Goal: Task Accomplishment & Management: Use online tool/utility

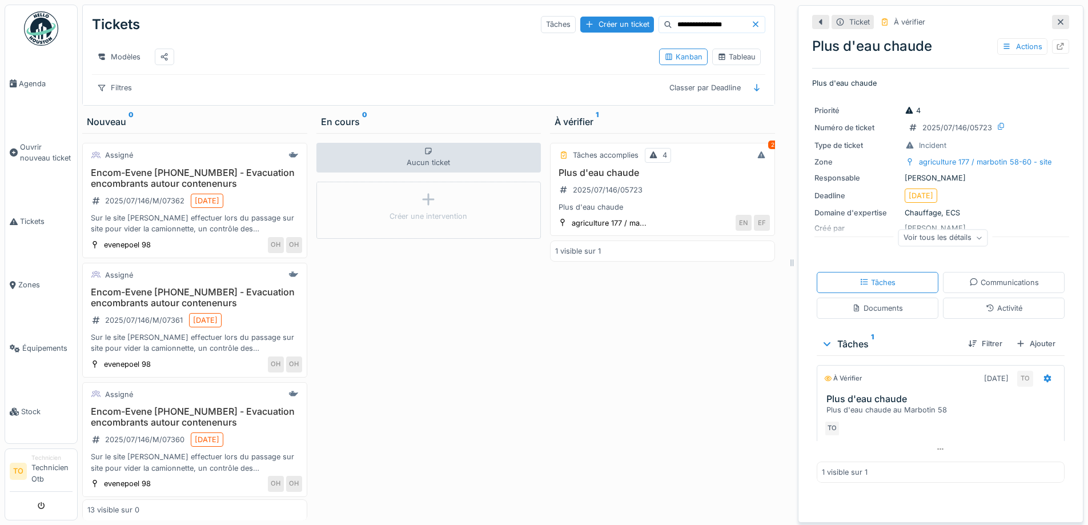
scroll to position [9, 0]
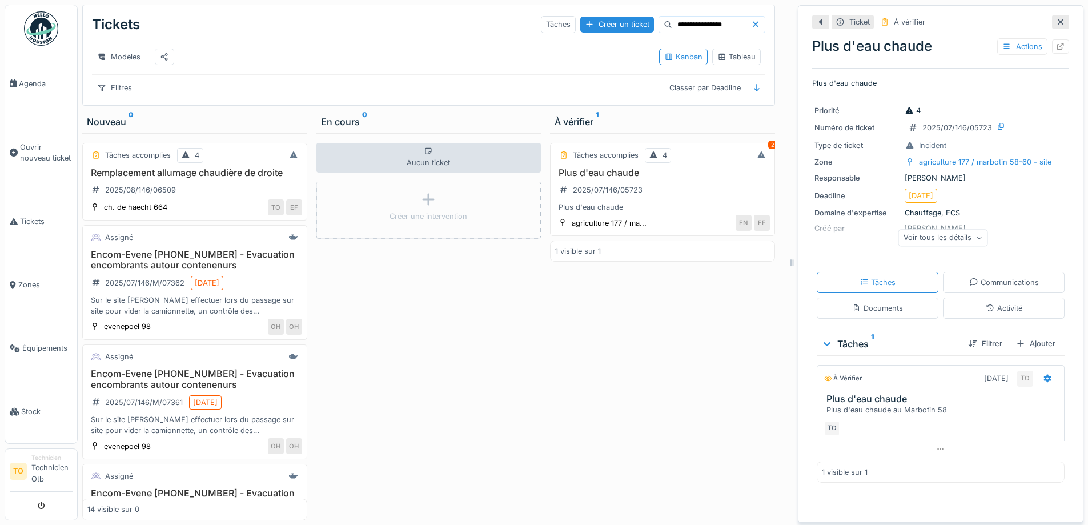
click at [709, 20] on input "**********" at bounding box center [711, 25] width 79 height 16
type input "*"
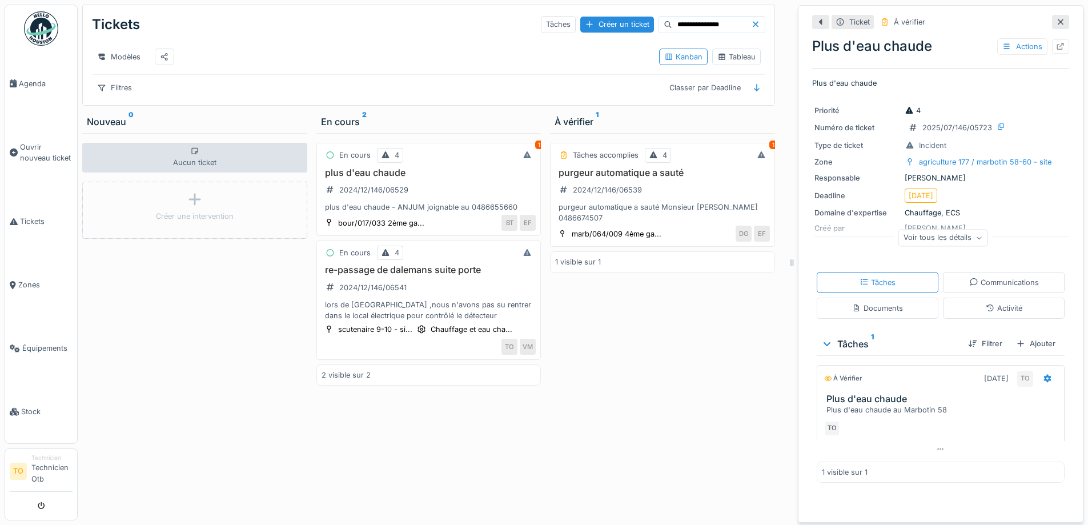
click at [701, 19] on input "**********" at bounding box center [711, 25] width 79 height 16
type input "*"
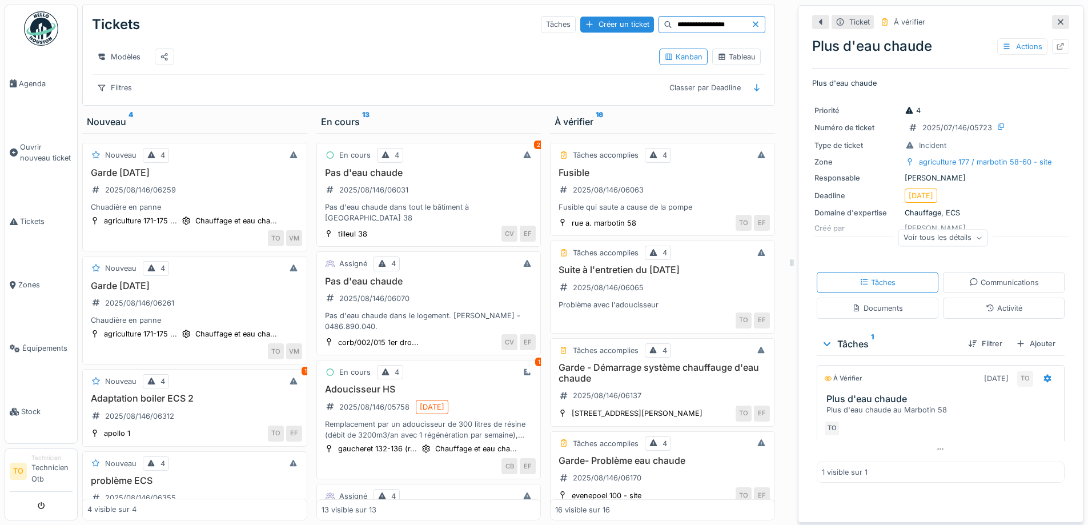
type input "**********"
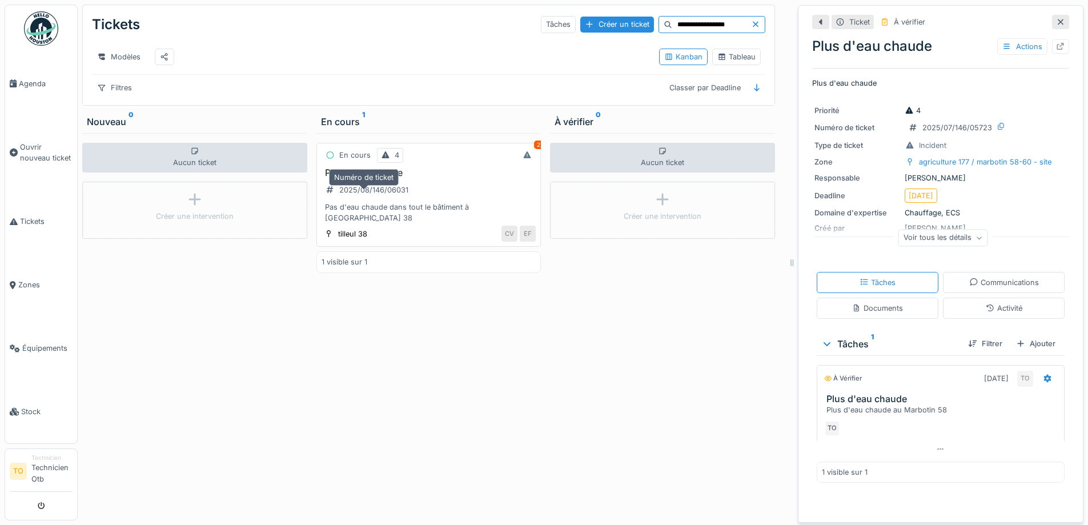
click at [372, 192] on div "2025/08/146/06031" at bounding box center [373, 189] width 69 height 11
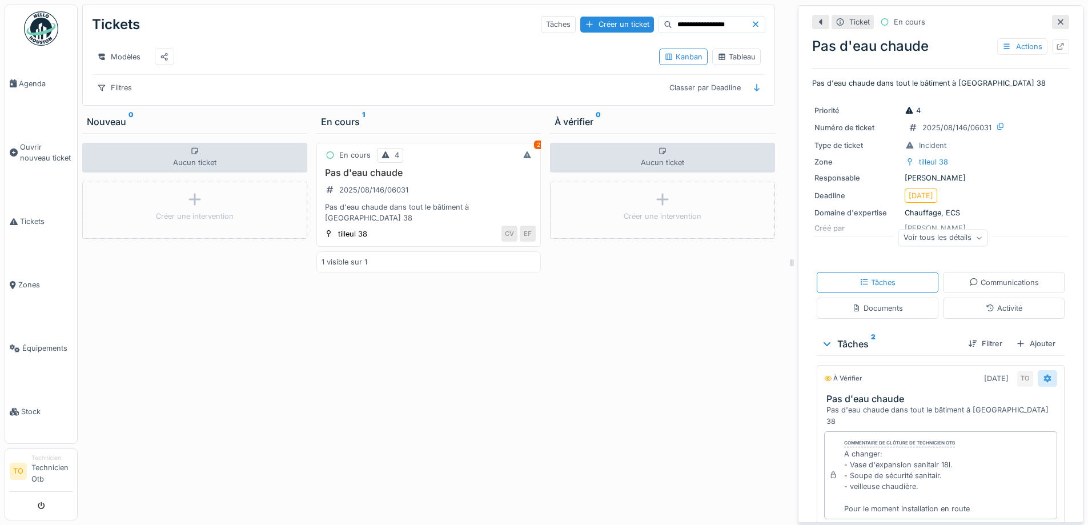
click at [1043, 375] on icon at bounding box center [1047, 378] width 9 height 7
click at [1058, 394] on div "Ticket En cours Pas d'eau chaude Actions Pas d'eau chaude dans tout le bâtiment…" at bounding box center [941, 264] width 286 height 518
click at [872, 394] on h3 "Pas d'eau chaude" at bounding box center [943, 399] width 233 height 11
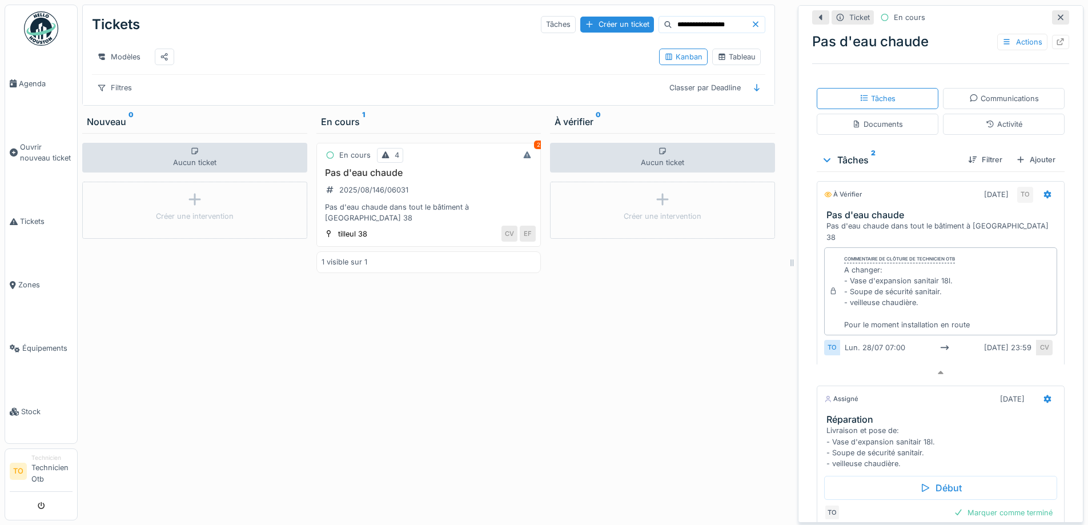
scroll to position [223, 0]
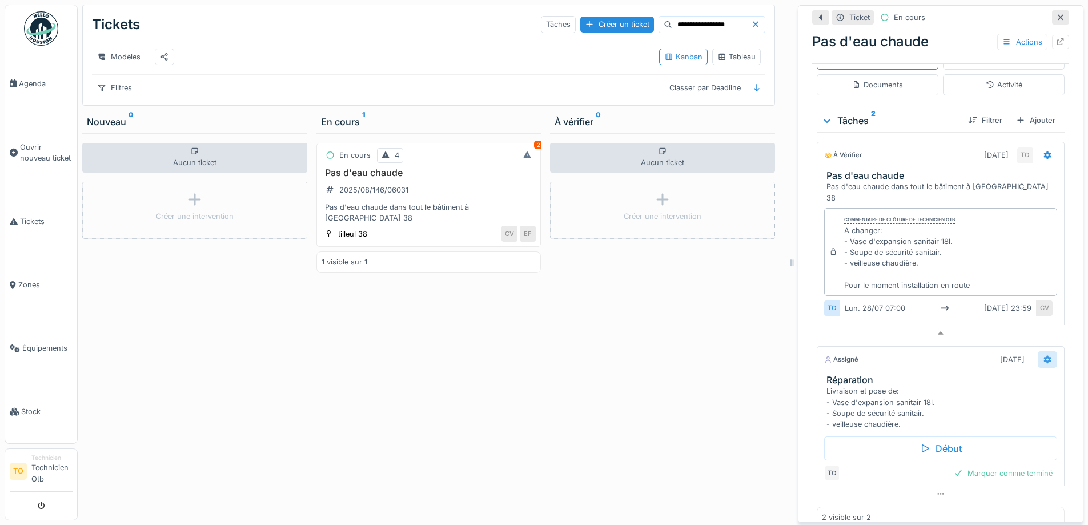
click at [1043, 356] on icon at bounding box center [1047, 359] width 9 height 7
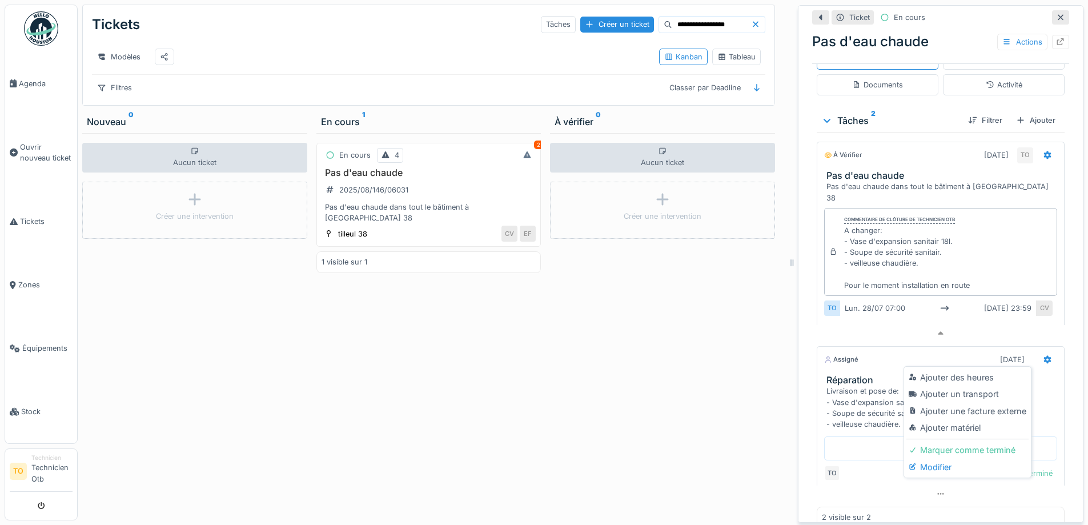
click at [632, 414] on div "Aucun ticket Créer une intervention" at bounding box center [662, 326] width 225 height 387
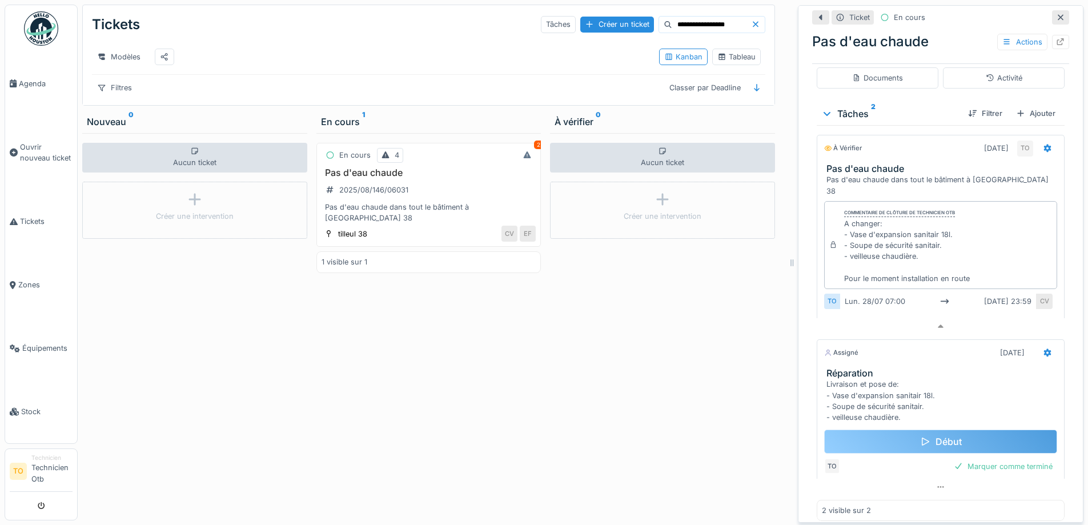
scroll to position [231, 0]
click at [847, 367] on h3 "Réparation" at bounding box center [943, 372] width 233 height 11
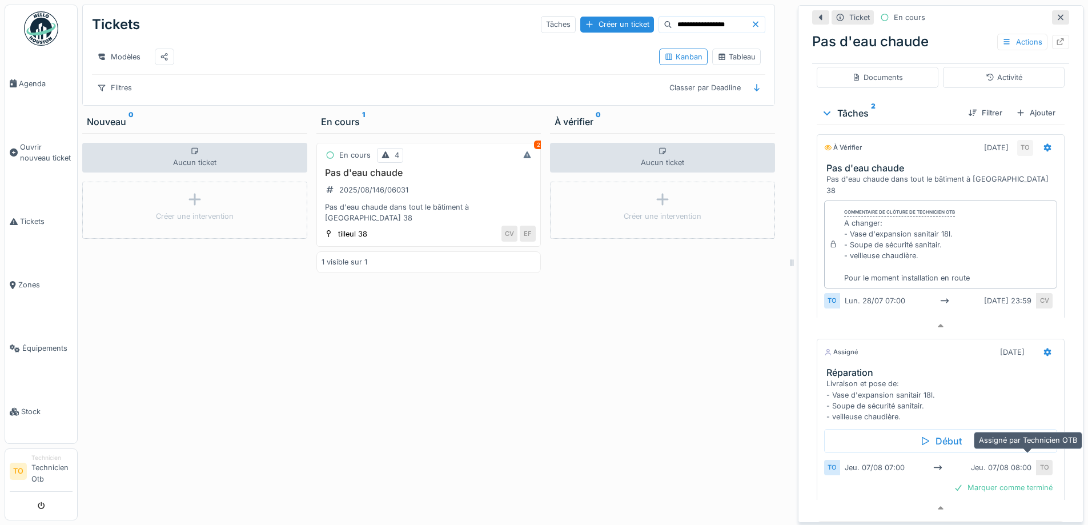
click at [1037, 460] on div "TO" at bounding box center [1045, 467] width 16 height 15
